Goal: Task Accomplishment & Management: Complete application form

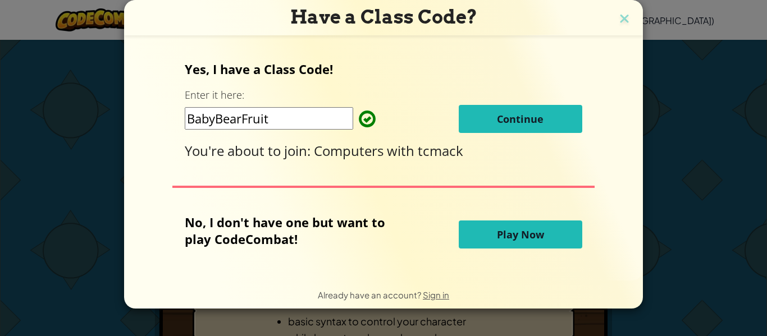
click at [482, 122] on button "Continue" at bounding box center [521, 119] width 124 height 28
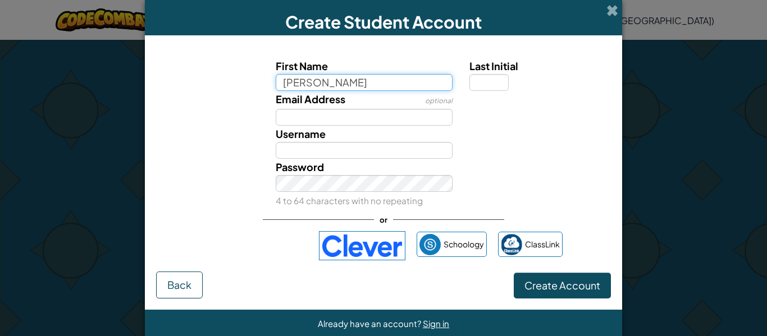
type input "[PERSON_NAME]"
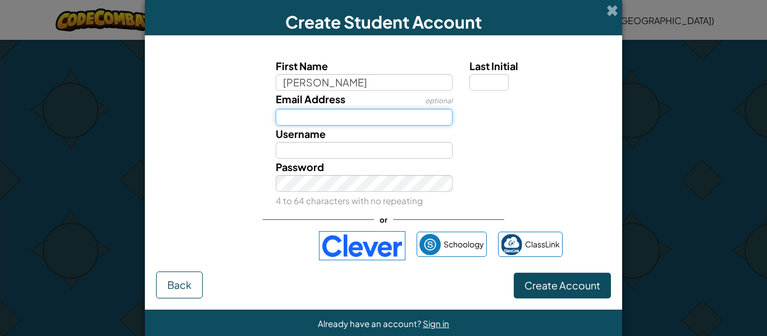
type input "[PERSON_NAME]"
click at [403, 112] on input "Email Address" at bounding box center [364, 117] width 177 height 17
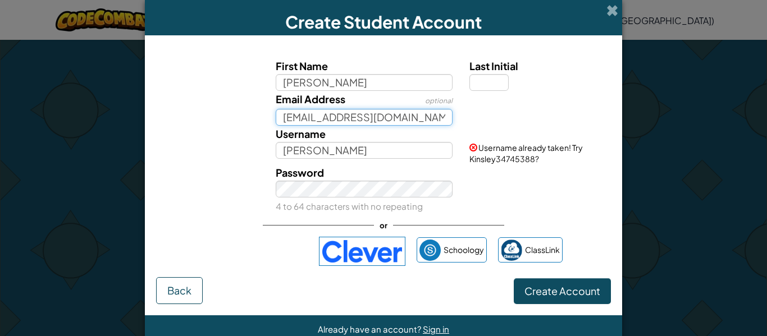
type input "[EMAIL_ADDRESS][DOMAIN_NAME]"
click at [514, 279] on button "Create Account" at bounding box center [562, 292] width 97 height 26
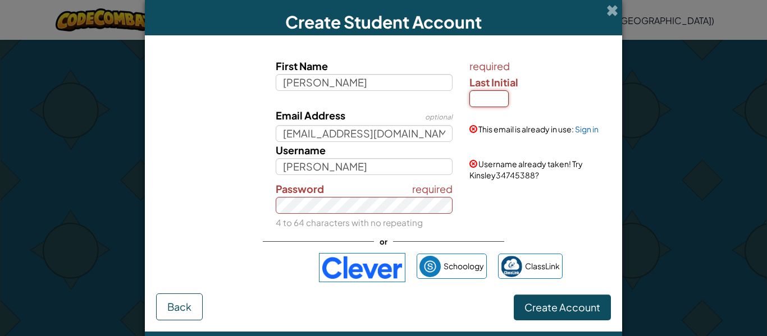
click at [489, 102] on input "Last Initial" at bounding box center [489, 98] width 39 height 17
type input "m"
click at [514, 295] on button "Create Account" at bounding box center [562, 308] width 97 height 26
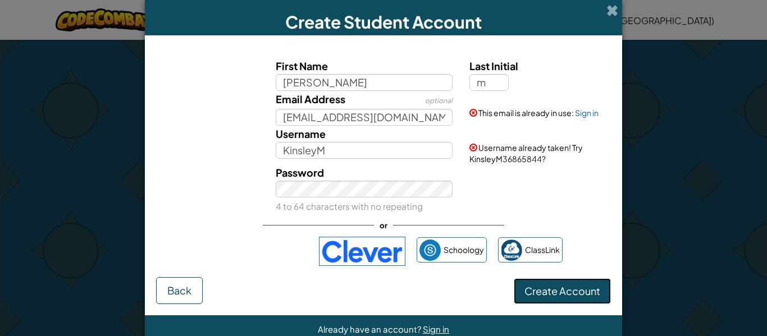
click at [541, 294] on button "Create Account" at bounding box center [562, 292] width 97 height 26
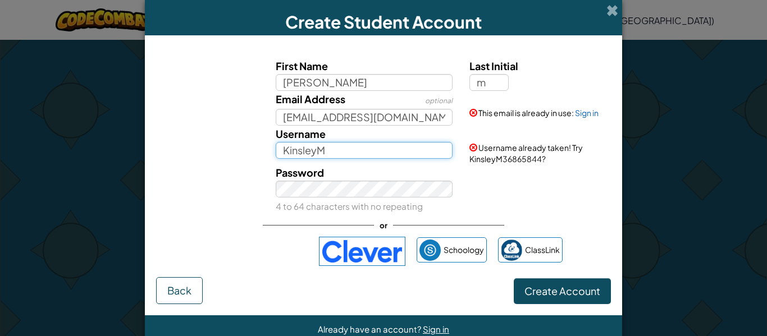
click at [410, 154] on input "KinsleyM" at bounding box center [364, 150] width 177 height 17
click at [514, 279] on button "Create Account" at bounding box center [562, 292] width 97 height 26
click at [400, 145] on input "Kinsleymullins" at bounding box center [364, 150] width 177 height 17
type input "Kinsleymullins678"
click at [514, 279] on button "Create Account" at bounding box center [562, 292] width 97 height 26
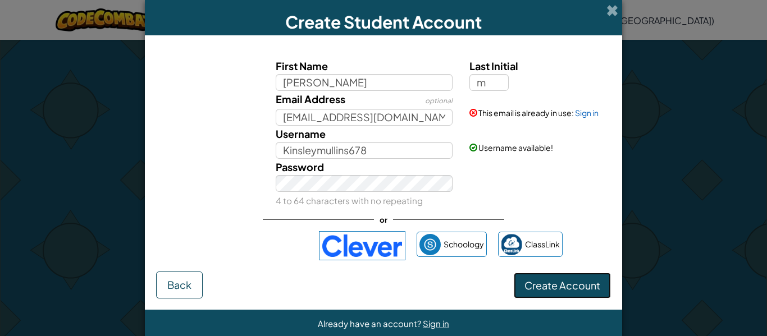
click at [534, 286] on button "Create Account" at bounding box center [562, 286] width 97 height 26
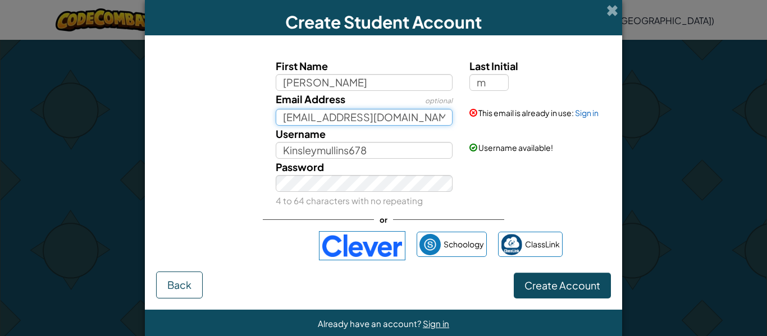
click at [443, 118] on input "[EMAIL_ADDRESS][DOMAIN_NAME]" at bounding box center [364, 117] width 177 height 17
type input "32kinsleymullins@baschools.org67"
click at [514, 273] on button "Create Account" at bounding box center [562, 286] width 97 height 26
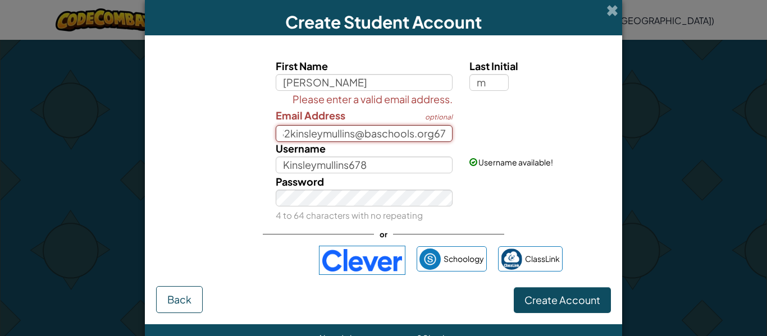
click at [514, 288] on button "Create Account" at bounding box center [562, 301] width 97 height 26
click at [594, 302] on button "Create Account" at bounding box center [562, 301] width 97 height 26
click at [444, 136] on input "32kinsleymullins@baschools.org67" at bounding box center [364, 133] width 177 height 17
click at [348, 262] on img at bounding box center [362, 260] width 86 height 29
